Goal: Complete application form

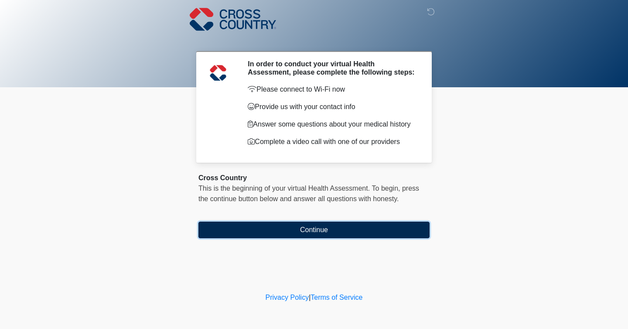
click at [392, 228] on button "Continue" at bounding box center [313, 230] width 231 height 17
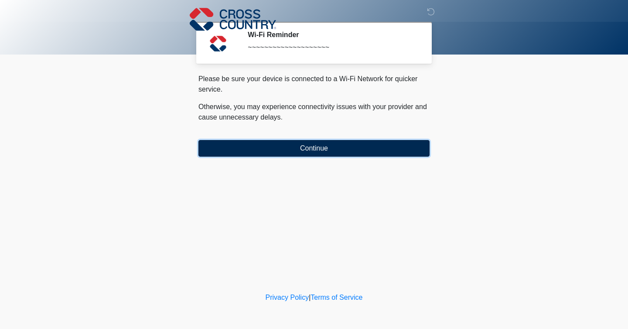
click at [376, 153] on button "Continue" at bounding box center [313, 148] width 231 height 17
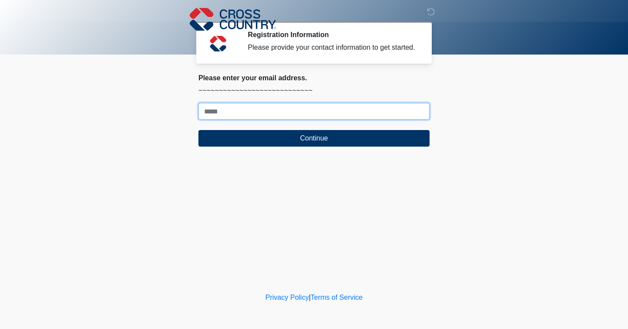
click at [355, 119] on input "Where should we email your response?" at bounding box center [313, 111] width 231 height 17
type input "**********"
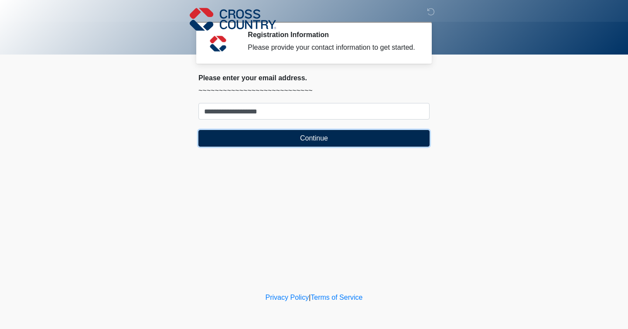
click at [308, 145] on button "Continue" at bounding box center [313, 138] width 231 height 17
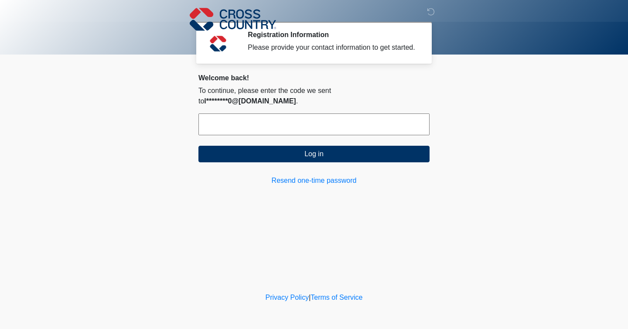
click at [303, 123] on input "text" at bounding box center [313, 124] width 231 height 22
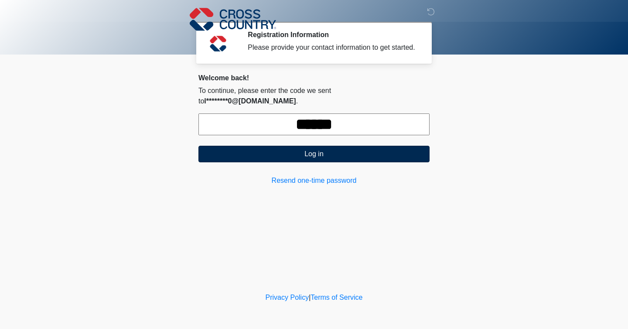
type input "******"
click at [299, 146] on button "Log in" at bounding box center [313, 154] width 231 height 17
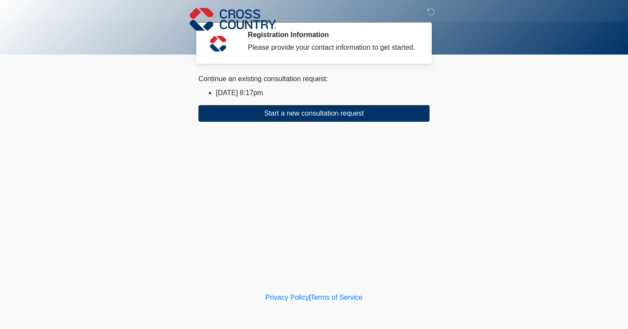
click at [244, 98] on li "[DATE] 8:17pm" at bounding box center [323, 93] width 214 height 10
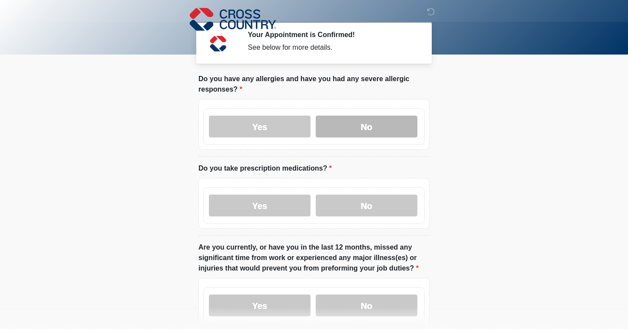
click at [362, 125] on label "No" at bounding box center [367, 127] width 102 height 22
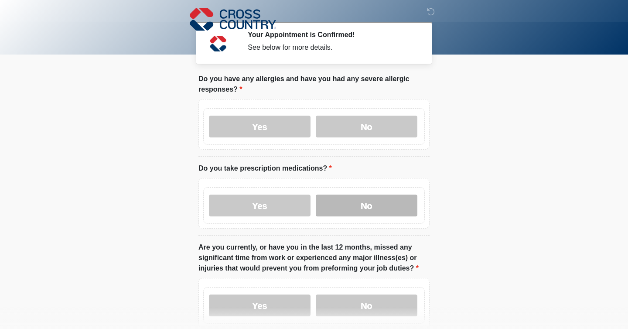
click at [363, 205] on label "No" at bounding box center [367, 205] width 102 height 22
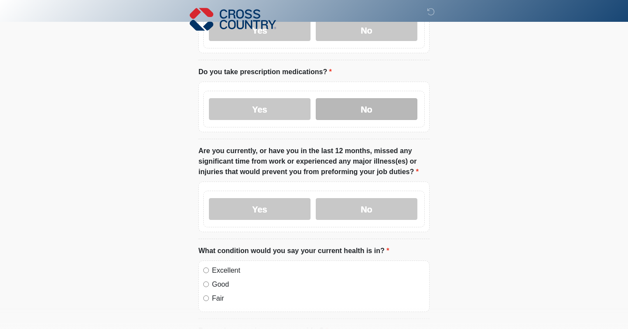
click at [363, 205] on label "No" at bounding box center [367, 209] width 102 height 22
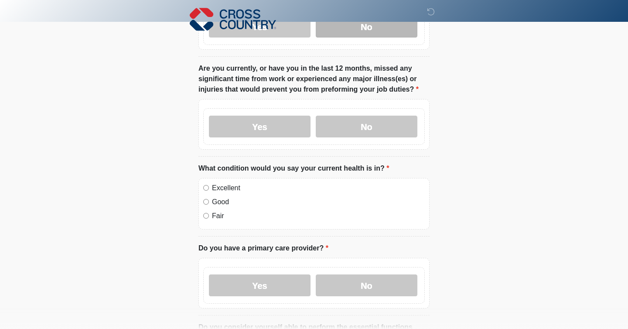
scroll to position [185, 0]
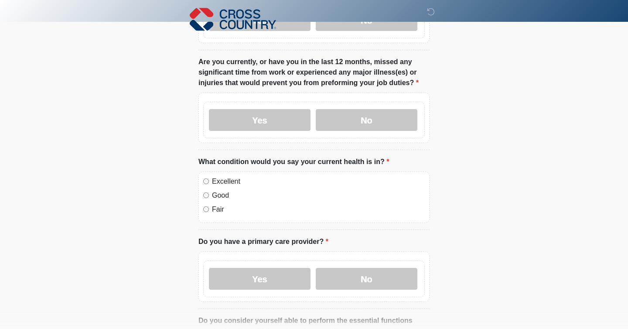
click at [235, 179] on label "Excellent" at bounding box center [318, 181] width 213 height 10
click at [289, 272] on label "Yes" at bounding box center [260, 279] width 102 height 22
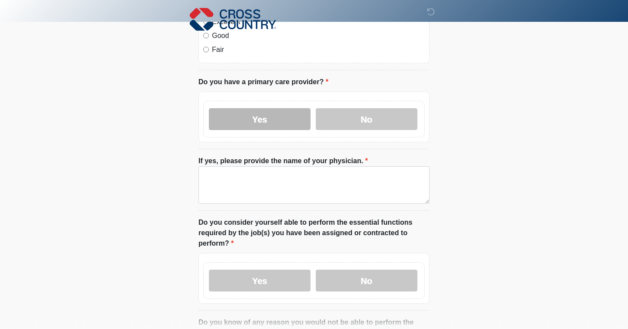
scroll to position [350, 0]
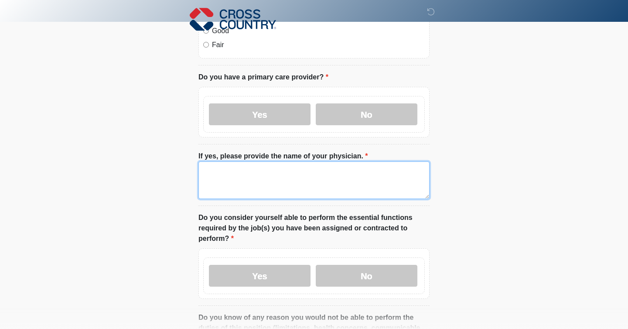
click at [293, 195] on textarea "If yes, please provide the name of your physician." at bounding box center [313, 180] width 231 height 38
type textarea "*"
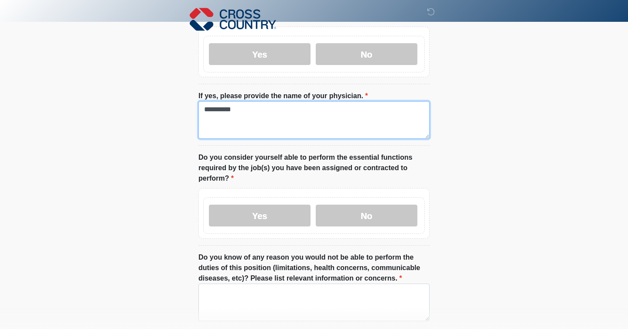
scroll to position [409, 0]
type textarea "**********"
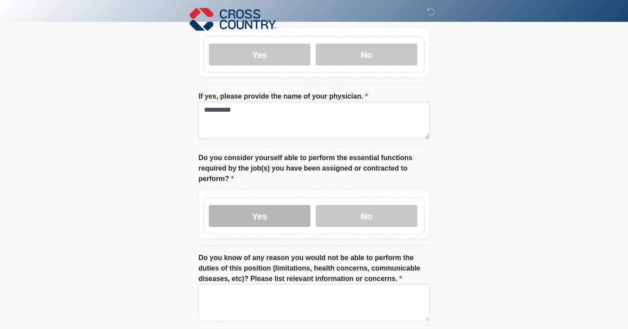
click at [283, 209] on label "Yes" at bounding box center [260, 216] width 102 height 22
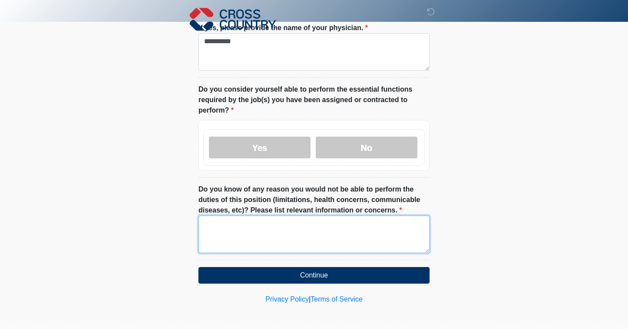
click at [277, 245] on textarea "Do you know of any reason you would not be able to perform the duties of this p…" at bounding box center [313, 234] width 231 height 38
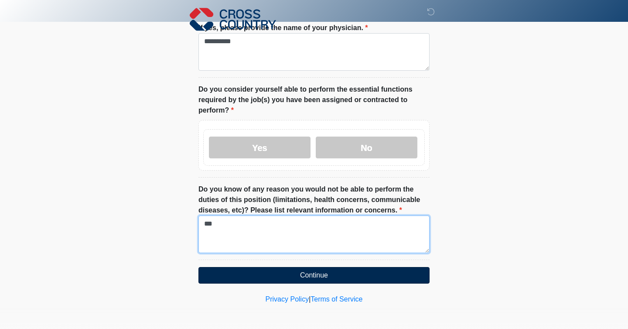
type textarea "***"
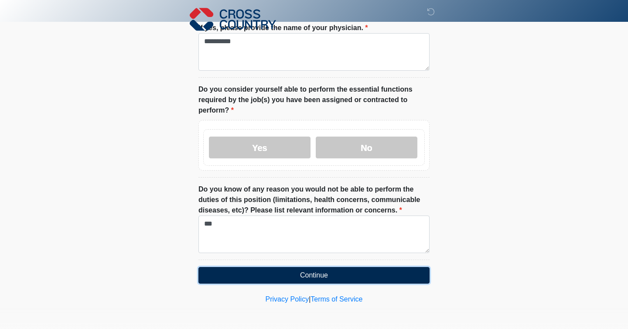
click at [314, 268] on button "Continue" at bounding box center [313, 275] width 231 height 17
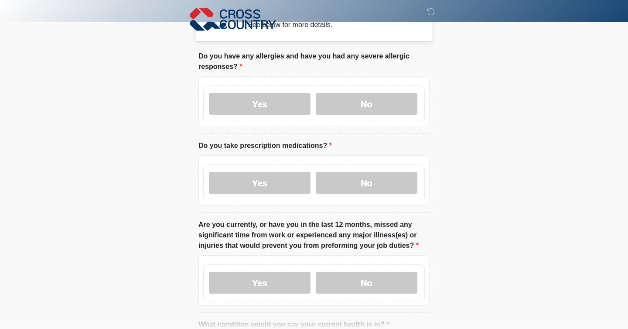
scroll to position [0, 0]
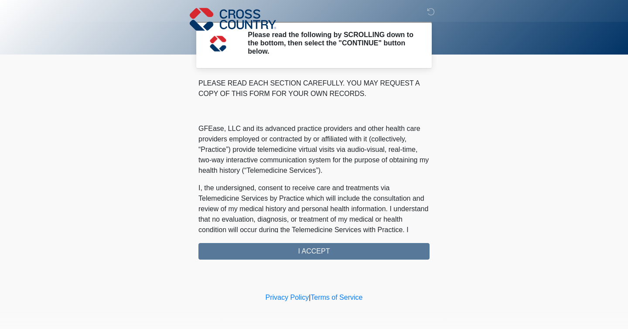
click at [308, 256] on div "PLEASE READ EACH SECTION CAREFULLY. YOU MAY REQUEST A COPY OF THIS FORM FOR YOU…" at bounding box center [313, 168] width 231 height 181
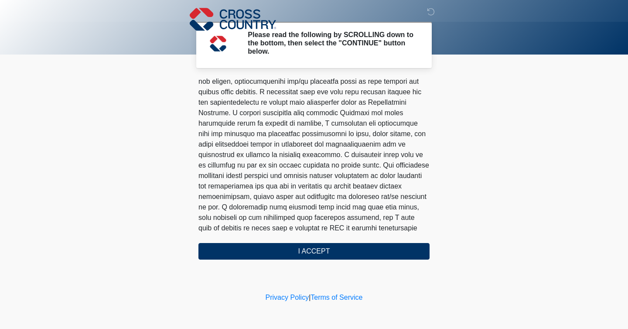
scroll to position [543, 0]
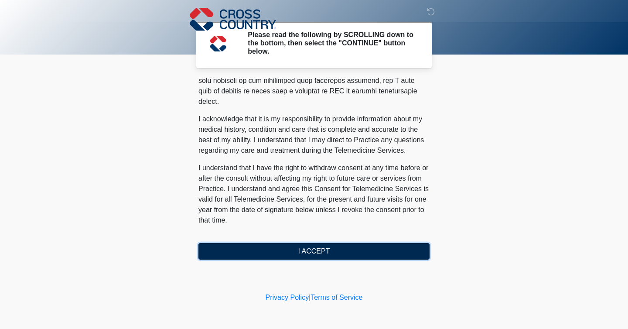
click at [273, 256] on button "I ACCEPT" at bounding box center [313, 251] width 231 height 17
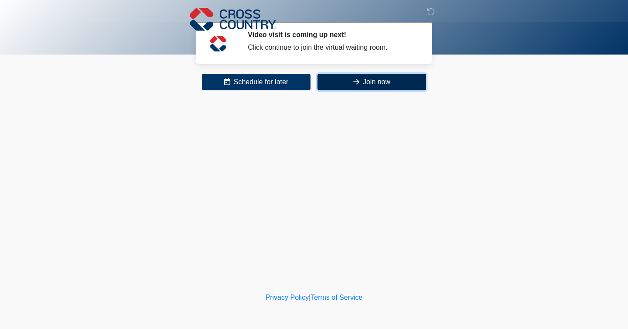
click at [359, 88] on button "Join now" at bounding box center [371, 82] width 109 height 17
